Goal: Task Accomplishment & Management: Use online tool/utility

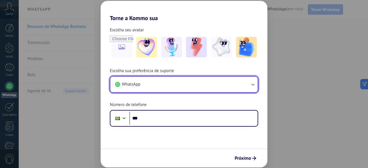
click at [252, 83] on icon "button" at bounding box center [253, 85] width 6 height 6
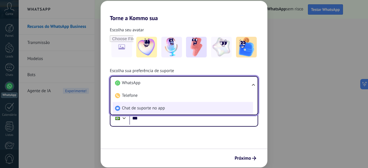
click at [166, 110] on li "Chat de suporte no app" at bounding box center [183, 108] width 140 height 13
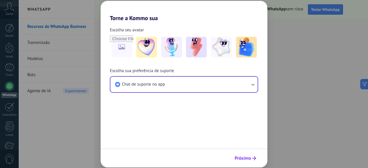
click at [248, 160] on span "Próximo" at bounding box center [243, 158] width 16 height 4
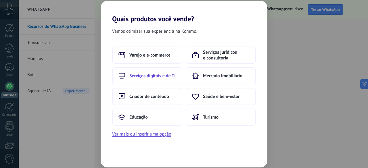
click at [160, 74] on span "Serviços digitais e de TI" at bounding box center [152, 76] width 46 height 6
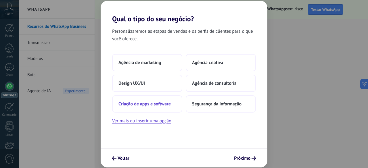
click at [162, 105] on span "Criação de apps e software" at bounding box center [144, 104] width 52 height 6
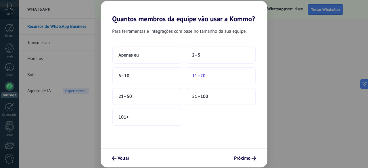
click at [203, 76] on span "11–20" at bounding box center [199, 76] width 14 height 6
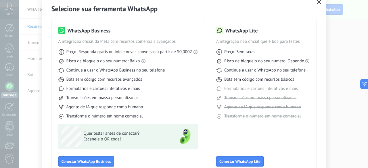
scroll to position [57, 0]
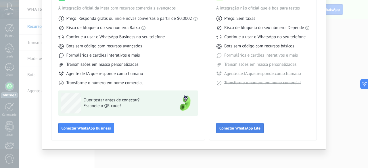
click at [235, 127] on span "Conectar WhatsApp Lite" at bounding box center [239, 128] width 41 height 4
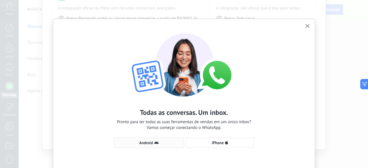
click at [155, 141] on button "Android" at bounding box center [149, 143] width 70 height 10
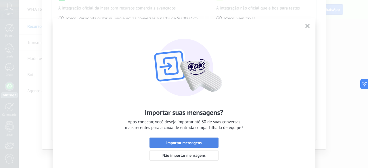
click at [174, 141] on span "Importar mensagens" at bounding box center [183, 143] width 35 height 4
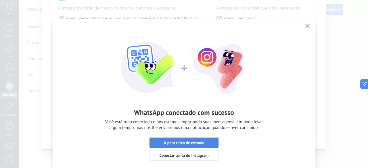
click at [197, 141] on span "Ir para caixa de entrada" at bounding box center [184, 143] width 41 height 4
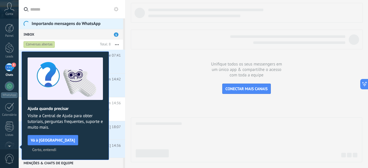
click at [9, 66] on div "5" at bounding box center [9, 67] width 9 height 8
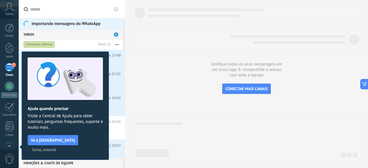
click at [56, 148] on span "Certo, entendi" at bounding box center [44, 150] width 24 height 4
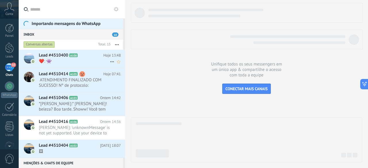
click at [76, 56] on span "A100" at bounding box center [73, 55] width 8 height 4
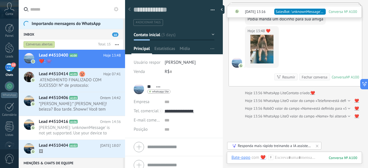
scroll to position [508, 0]
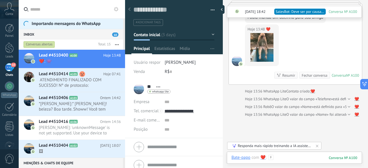
click at [299, 158] on div at bounding box center [294, 163] width 126 height 17
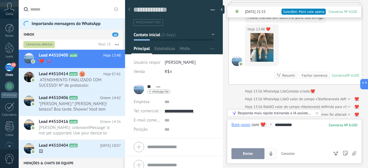
click at [252, 151] on button "Enviar" at bounding box center [247, 153] width 33 height 11
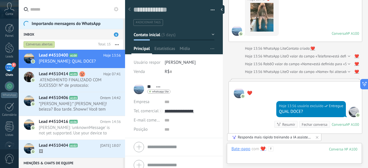
click at [300, 151] on div at bounding box center [294, 154] width 126 height 17
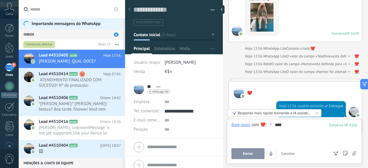
click at [245, 155] on span "Enviar" at bounding box center [248, 154] width 10 height 4
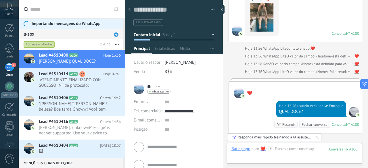
scroll to position [620, 0]
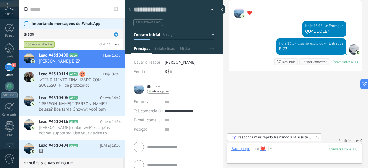
click at [289, 152] on div at bounding box center [294, 154] width 126 height 17
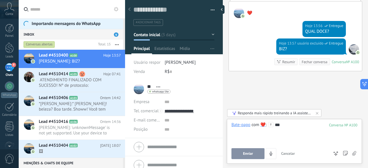
click at [256, 154] on button "Enviar" at bounding box center [247, 153] width 33 height 11
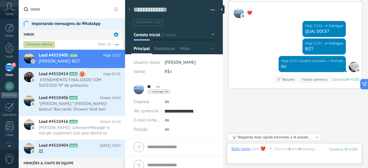
scroll to position [638, 0]
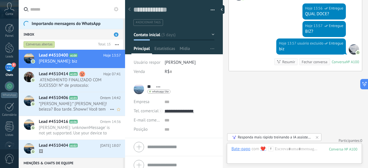
click at [89, 106] on span "*[PERSON_NAME]:* [PERSON_NAME]! beleza? Boa tarde. Showw! Você tem alguma duvid…" at bounding box center [74, 106] width 71 height 11
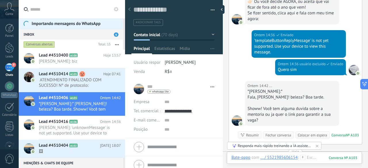
scroll to position [1313, 0]
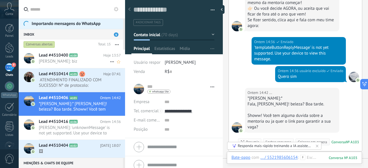
click at [81, 59] on span "daiana shirley: biz" at bounding box center [74, 61] width 71 height 5
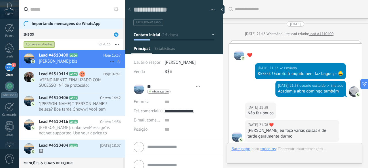
type textarea "**********"
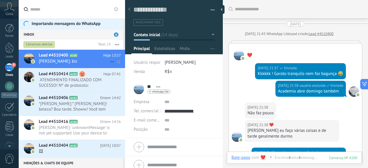
scroll to position [1499, 0]
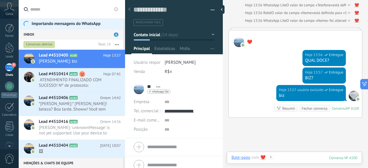
click at [300, 160] on div at bounding box center [294, 163] width 126 height 17
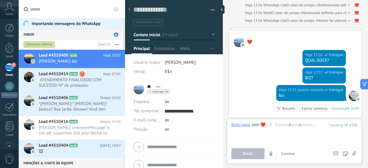
click at [354, 156] on icon at bounding box center [354, 153] width 4 height 5
click at [0, 0] on input "file" at bounding box center [0, 0] width 0 height 0
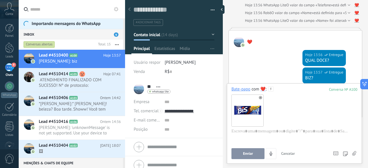
click at [253, 155] on button "Enviar" at bounding box center [247, 153] width 33 height 11
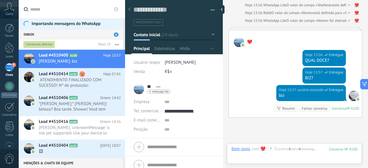
scroll to position [1580, 0]
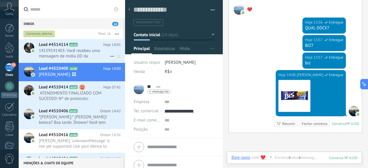
click at [85, 49] on span "14159141403: Você recebeu uma mensagem de mídia (ID da mensagem: 31F824877DEE21…" at bounding box center [74, 53] width 71 height 11
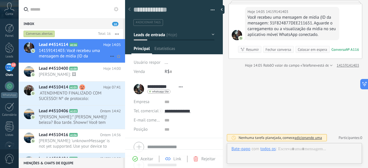
scroll to position [36, 0]
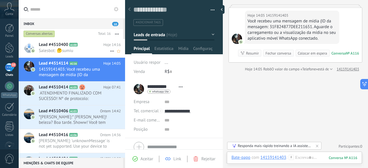
click at [84, 41] on div "Lead #4510400 A100 Hoje 14:16 Salesbot: 🤔sumiu" at bounding box center [82, 48] width 86 height 18
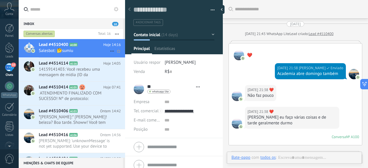
scroll to position [1572, 0]
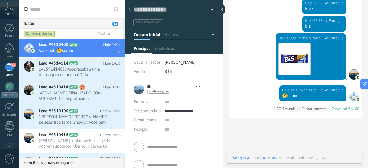
type textarea "**********"
click at [158, 86] on span "Abrir detalhes Copiar nome Desvincular Contato principal" at bounding box center [158, 87] width 9 height 4
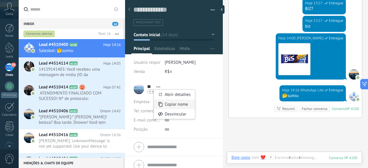
click at [176, 103] on span "Copiar nome" at bounding box center [176, 104] width 23 height 5
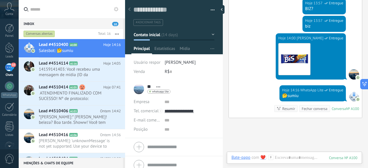
click at [157, 85] on span "Abrir detalhes Copiar nome Desvincular Contato principal" at bounding box center [158, 87] width 9 height 4
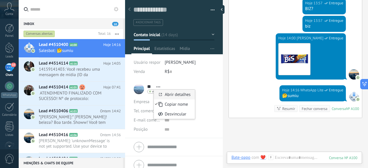
click at [174, 93] on link "Abrir detalhes" at bounding box center [178, 94] width 26 height 5
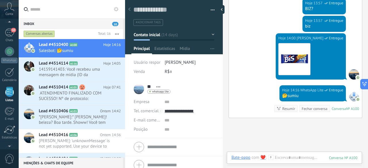
scroll to position [35, 0]
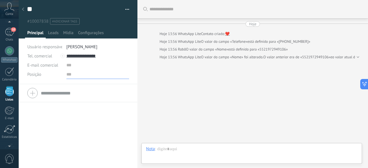
drag, startPoint x: 87, startPoint y: 55, endPoint x: 74, endPoint y: 74, distance: 23.1
click at [74, 74] on input "text" at bounding box center [97, 74] width 63 height 9
drag, startPoint x: 103, startPoint y: 55, endPoint x: 75, endPoint y: 55, distance: 27.3
click at [74, 55] on input "**********" at bounding box center [97, 55] width 63 height 9
type input "**********"
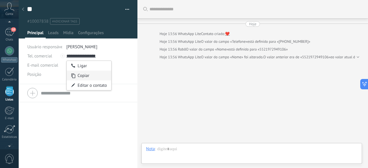
click at [84, 74] on div "Copiar" at bounding box center [89, 76] width 45 height 10
click at [10, 34] on div "10" at bounding box center [9, 32] width 9 height 8
